Goal: Check status: Check status

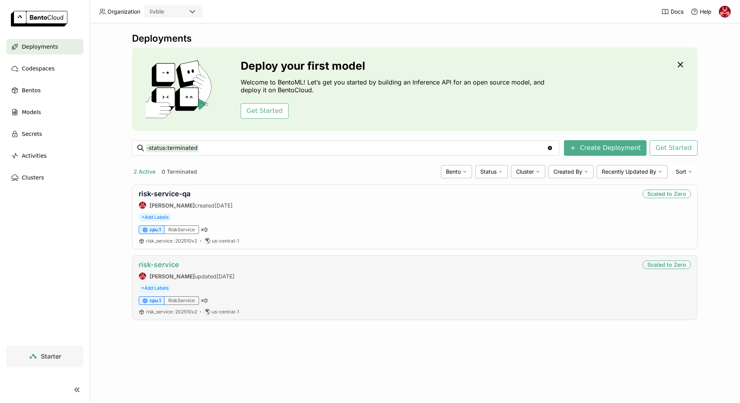
click at [171, 266] on link "risk-service" at bounding box center [159, 265] width 41 height 8
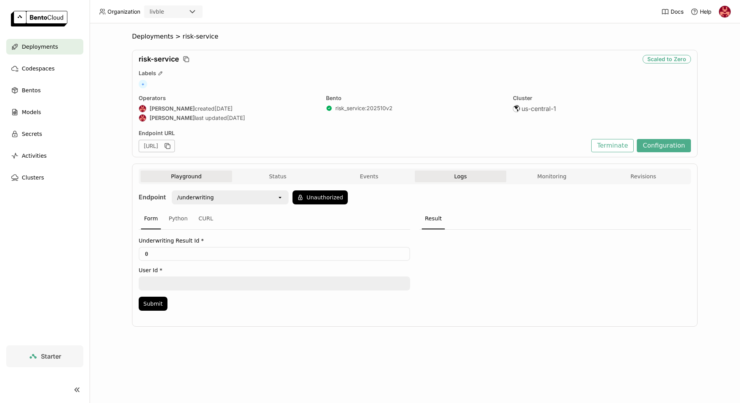
click at [440, 180] on button "Logs" at bounding box center [461, 177] width 92 height 12
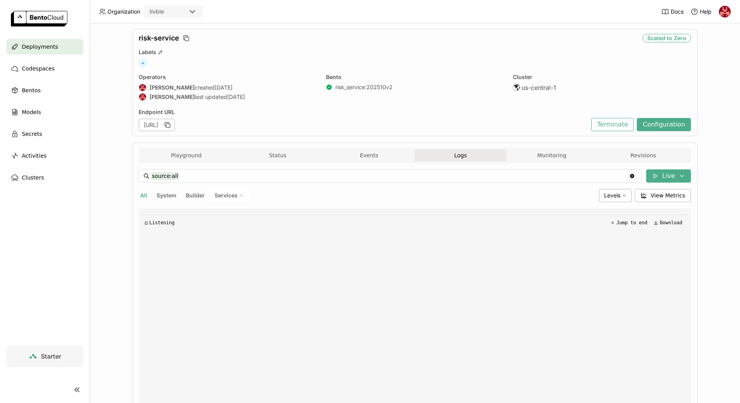
scroll to position [26, 0]
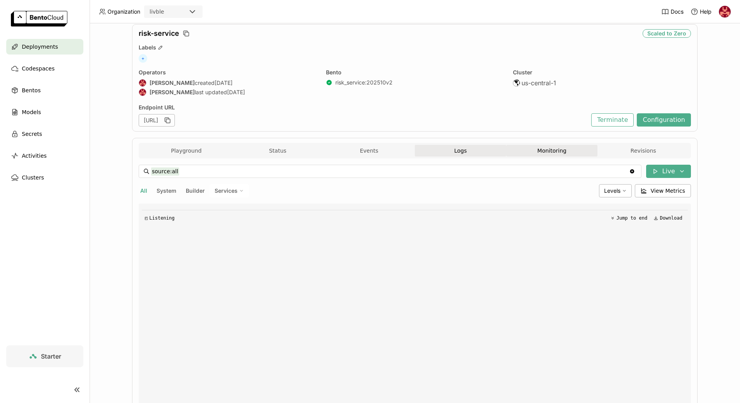
click at [530, 149] on button "Monitoring" at bounding box center [552, 151] width 92 height 12
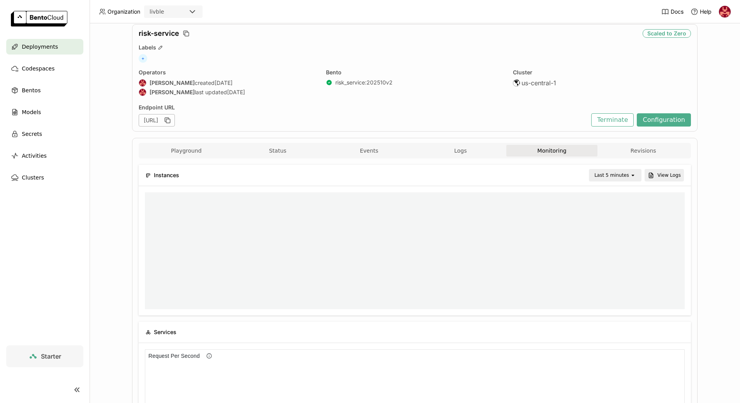
scroll to position [0, 0]
